Goal: Find specific page/section: Locate a particular part of the current website

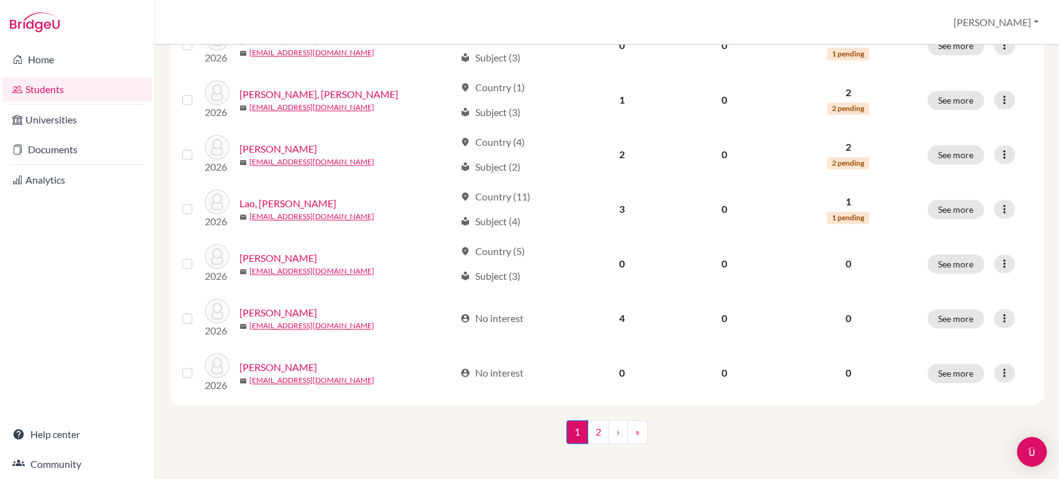
scroll to position [938, 0]
click at [594, 431] on link "2" at bounding box center [599, 430] width 22 height 24
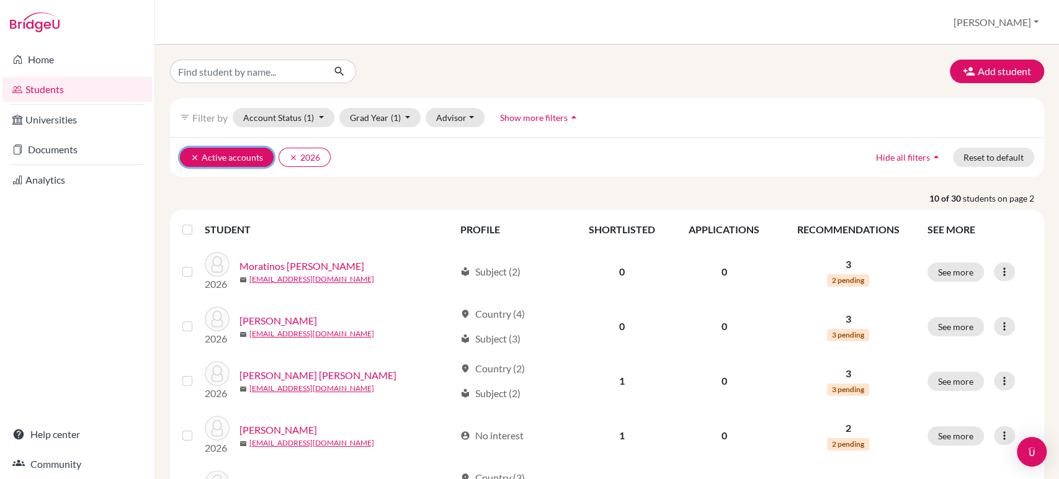
click at [196, 153] on icon "clear" at bounding box center [194, 157] width 9 height 9
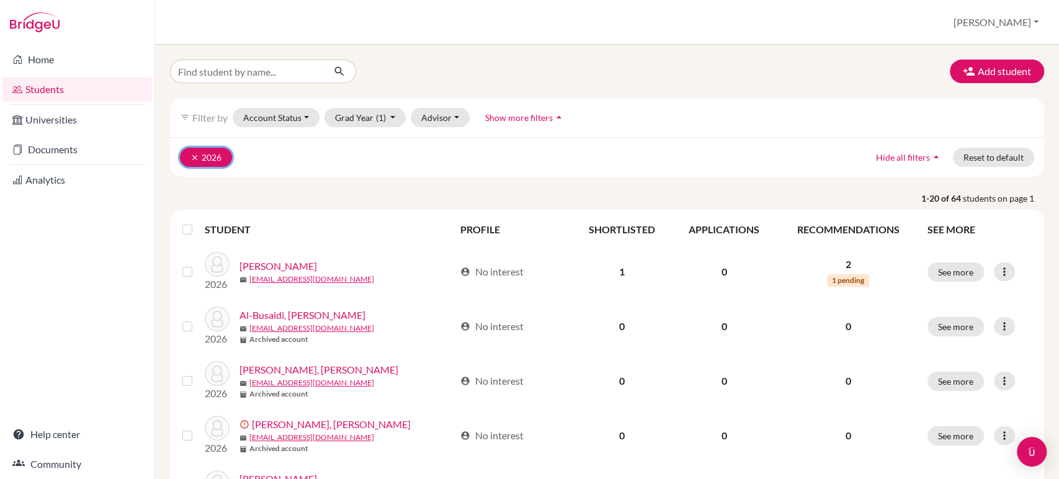
click at [194, 156] on icon "clear" at bounding box center [194, 157] width 9 height 9
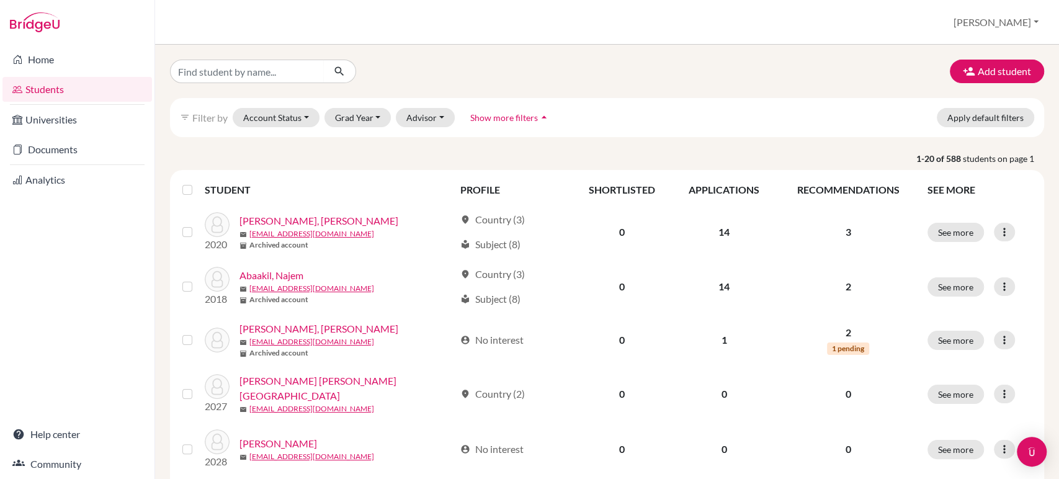
click at [513, 118] on span "Show more filters" at bounding box center [504, 117] width 68 height 11
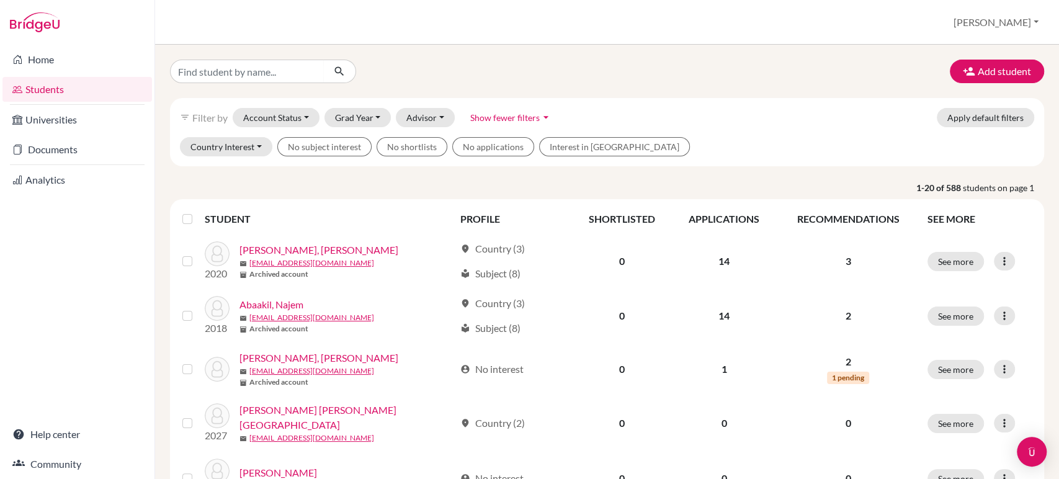
click at [513, 118] on span "Show fewer filters" at bounding box center [504, 117] width 69 height 11
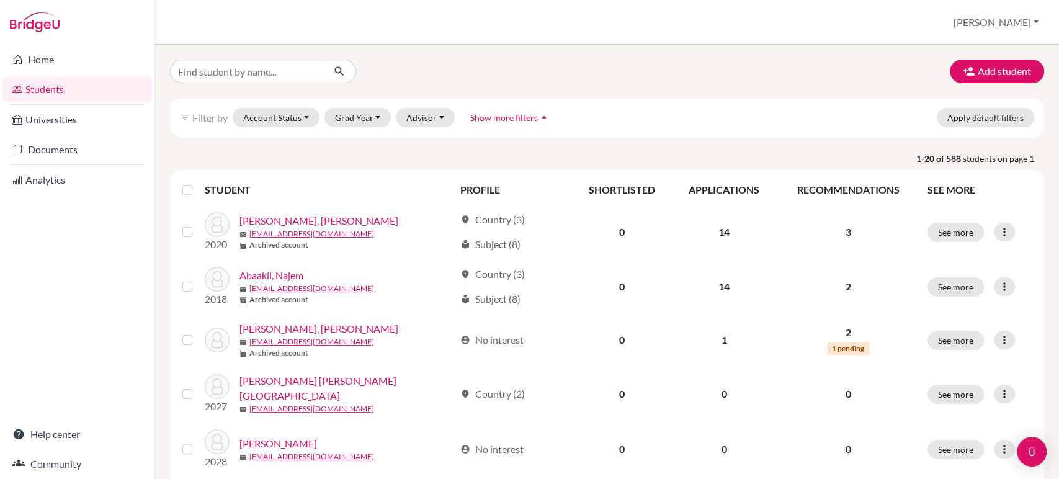
click at [513, 118] on span "Show more filters" at bounding box center [504, 117] width 68 height 11
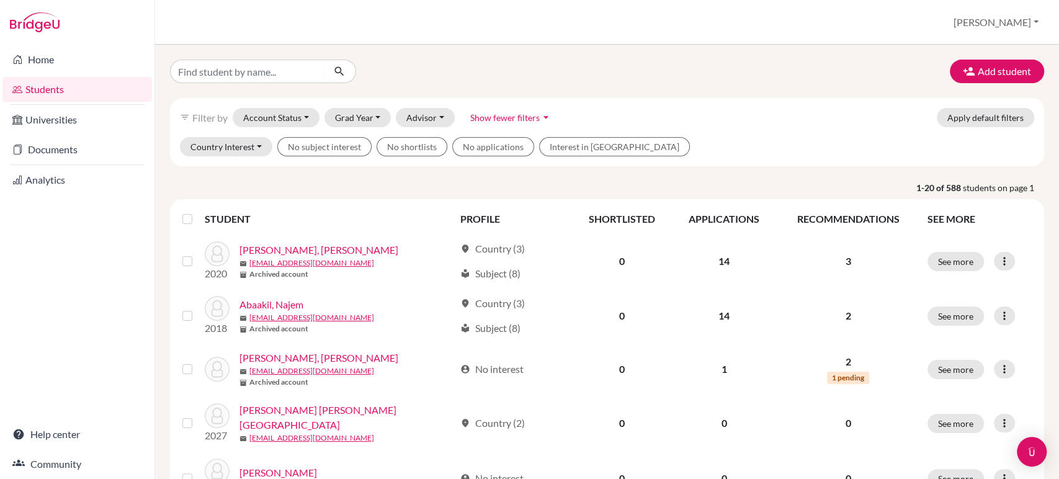
click at [513, 118] on span "Show fewer filters" at bounding box center [504, 117] width 69 height 11
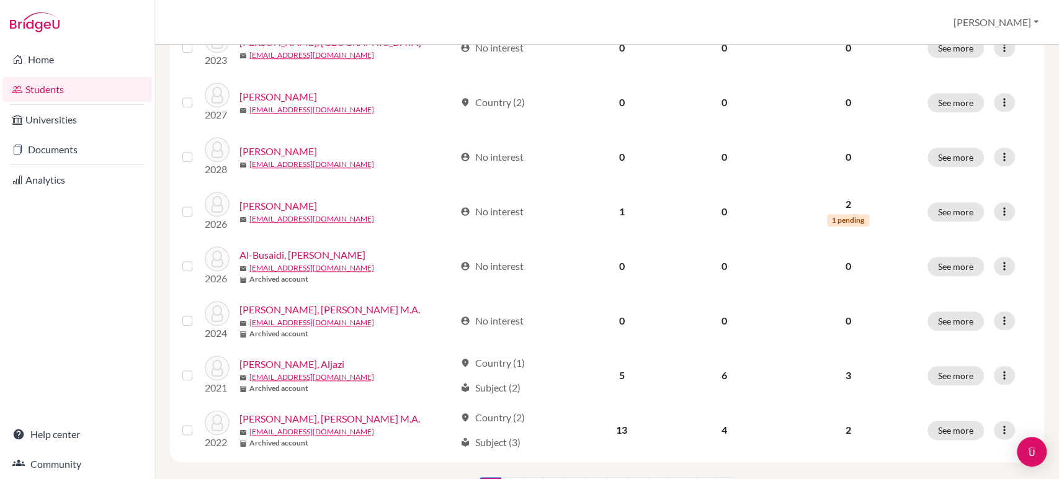
scroll to position [898, 0]
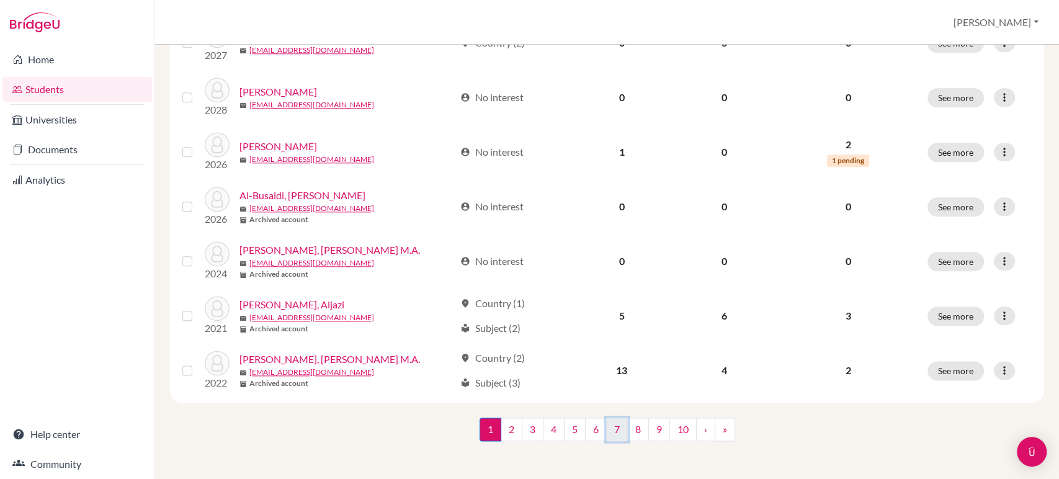
click at [619, 421] on link "7" at bounding box center [617, 430] width 22 height 24
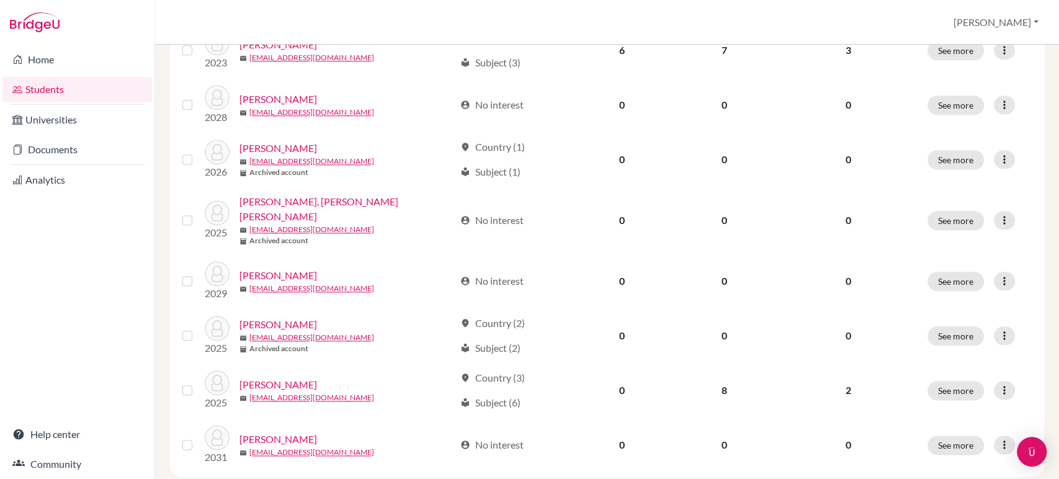
scroll to position [900, 0]
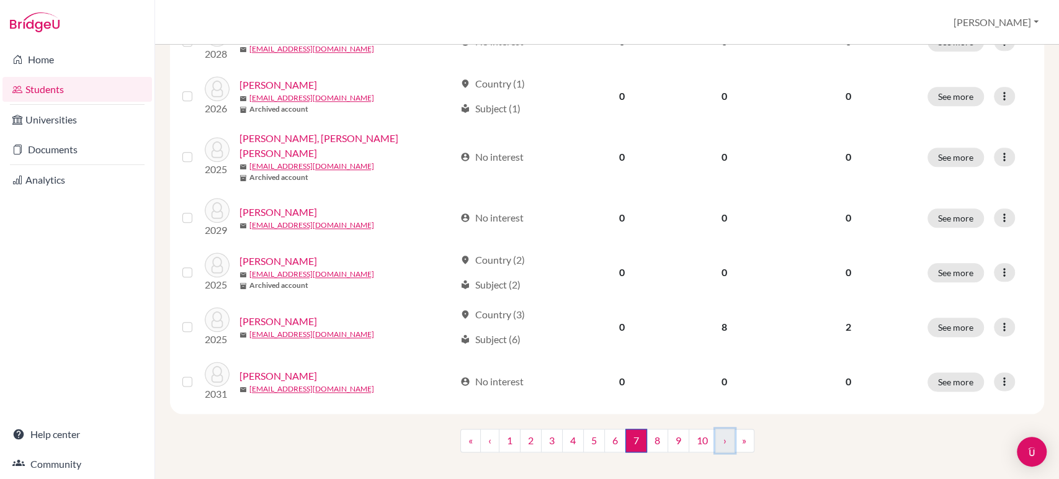
click at [720, 429] on link "›" at bounding box center [724, 441] width 19 height 24
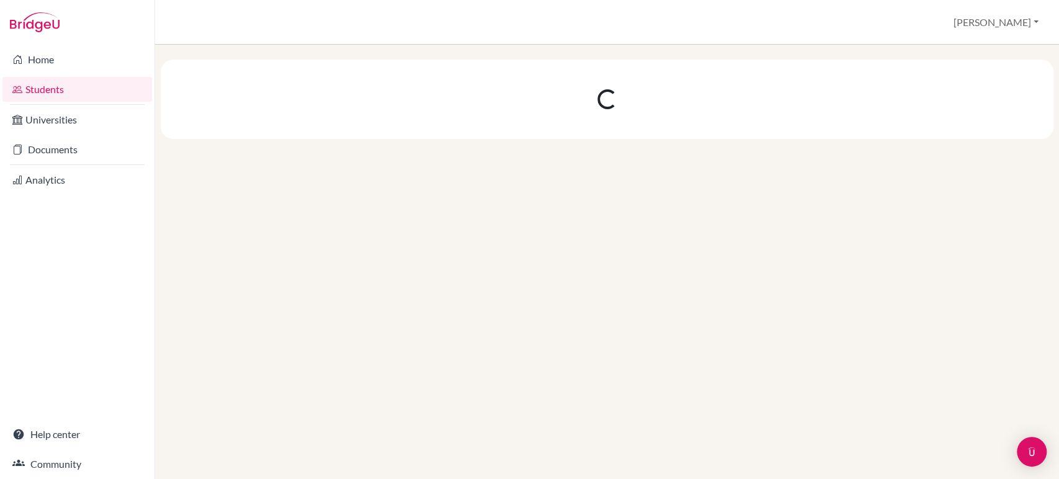
scroll to position [0, 0]
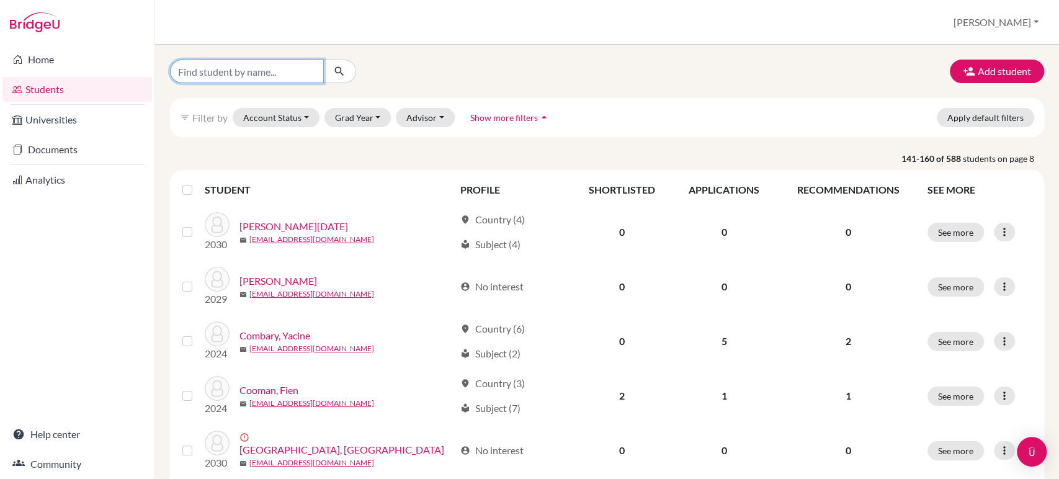
click at [303, 66] on input "Find student by name..." at bounding box center [247, 72] width 154 height 24
type input "[PERSON_NAME]"
click at [337, 67] on icon "submit" at bounding box center [339, 71] width 12 height 12
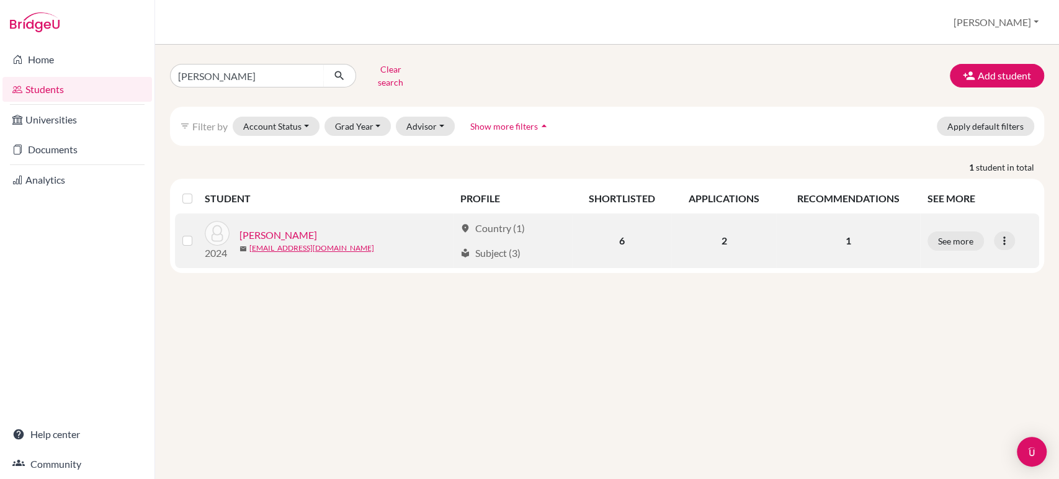
click at [266, 228] on link "[PERSON_NAME]" at bounding box center [278, 235] width 78 height 15
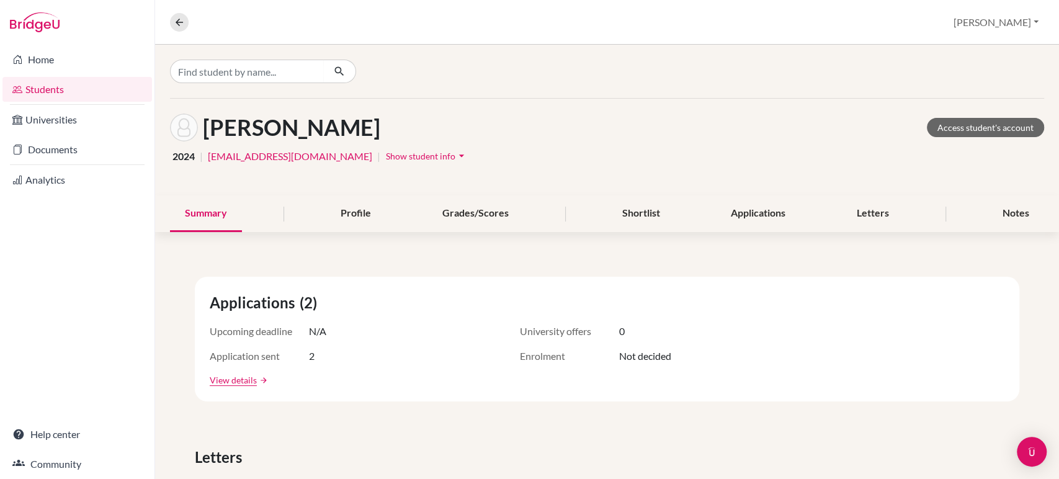
click at [266, 228] on div "Summary Profile Grades/Scores Shortlist Applications Letters Notes" at bounding box center [607, 213] width 874 height 37
click at [858, 218] on div "Letters" at bounding box center [873, 213] width 62 height 37
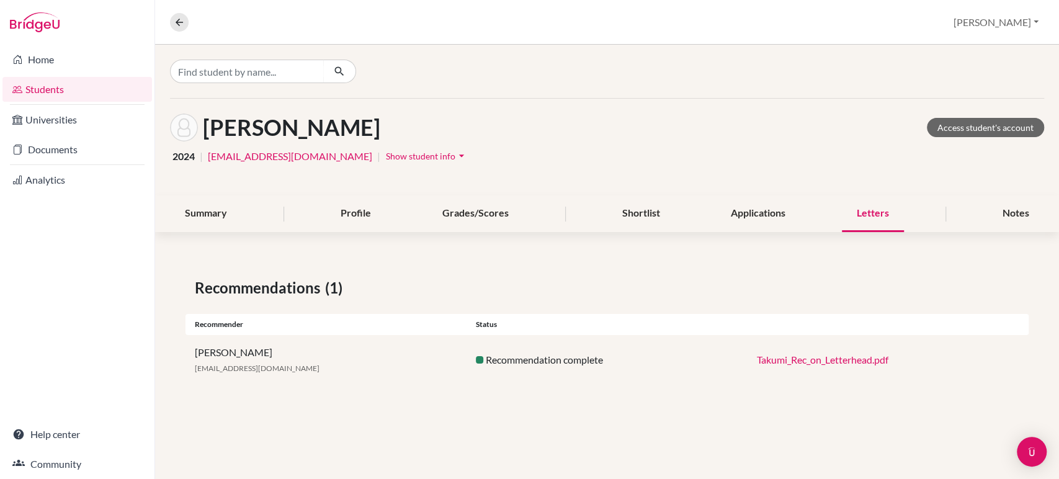
click at [799, 358] on link "Takumi_Rec_on_Letterhead.pdf" at bounding box center [823, 360] width 132 height 12
